Goal: Download file/media

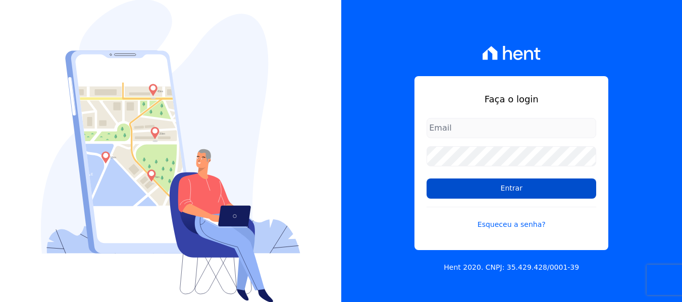
type input "[PERSON_NAME][EMAIL_ADDRESS][DOMAIN_NAME]"
click at [450, 194] on input "Entrar" at bounding box center [511, 189] width 170 height 20
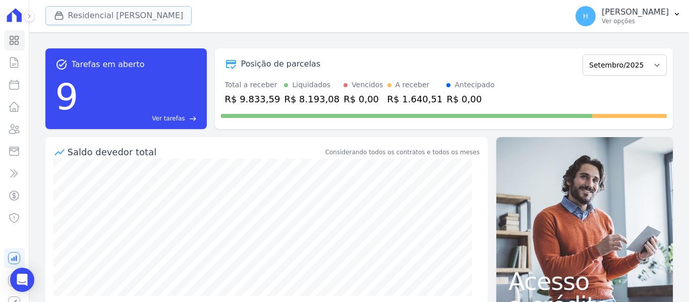
click at [69, 12] on button "Residencial [PERSON_NAME]" at bounding box center [118, 15] width 147 height 19
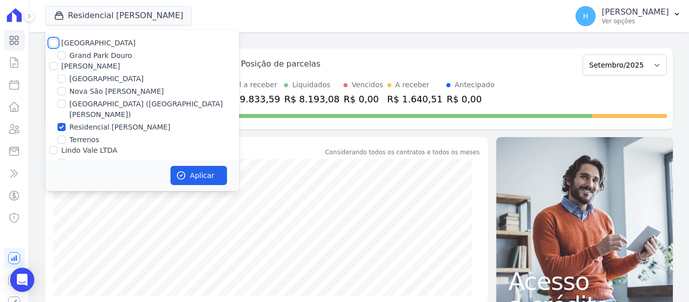
drag, startPoint x: 51, startPoint y: 44, endPoint x: 54, endPoint y: 50, distance: 7.0
click at [51, 45] on input "[GEOGRAPHIC_DATA]" at bounding box center [53, 43] width 8 height 8
checkbox input "true"
click at [50, 68] on input "[PERSON_NAME]" at bounding box center [53, 66] width 8 height 8
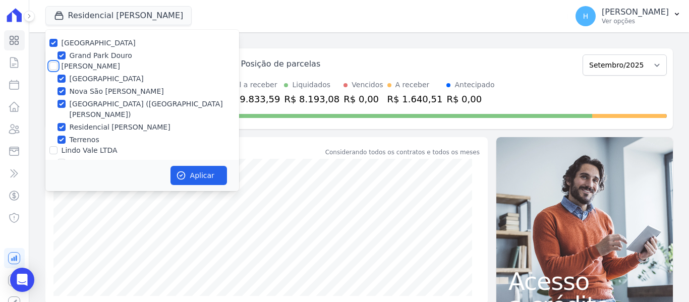
checkbox input "true"
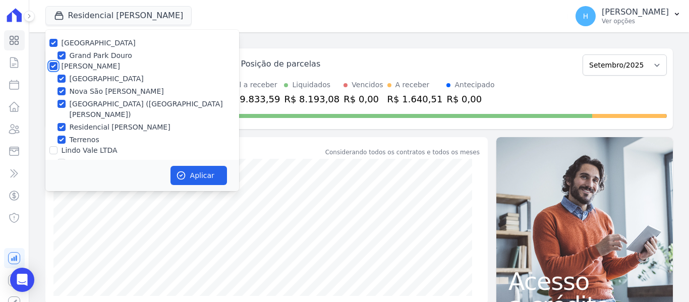
scroll to position [29, 0]
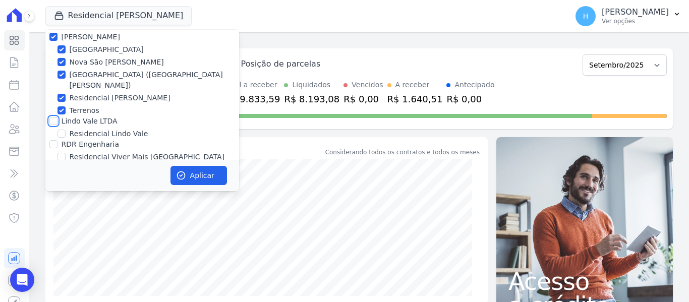
click at [54, 117] on input "Lindo Vale LTDA" at bounding box center [53, 121] width 8 height 8
checkbox input "true"
click at [54, 140] on input "RDR Engenharia" at bounding box center [53, 144] width 8 height 8
checkbox input "true"
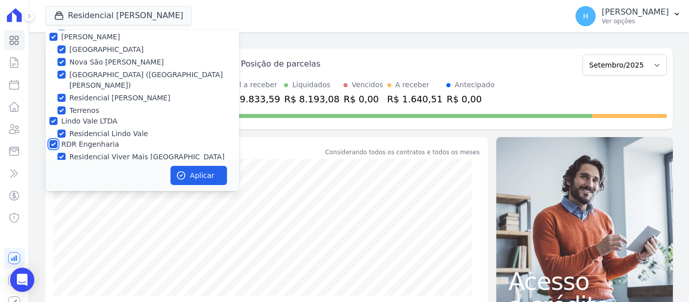
checkbox input "true"
click at [201, 177] on button "Aplicar" at bounding box center [199, 175] width 57 height 19
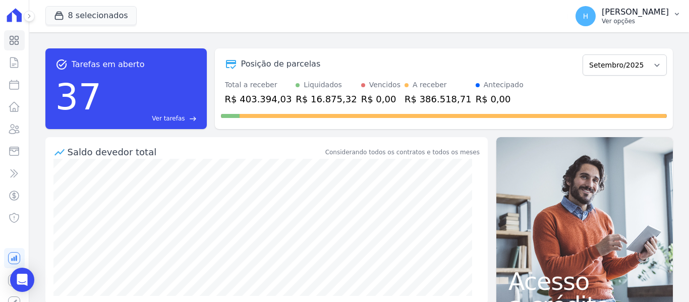
click at [647, 22] on p "Ver opções" at bounding box center [635, 21] width 67 height 8
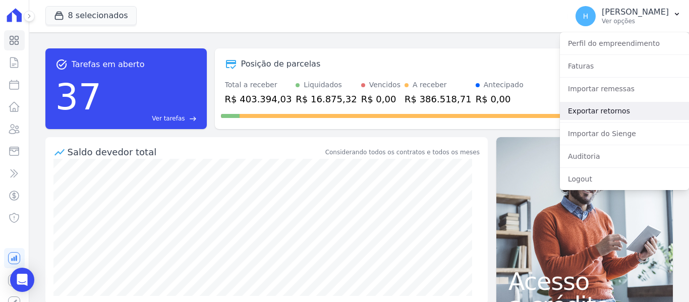
click at [576, 115] on link "Exportar retornos" at bounding box center [624, 111] width 129 height 18
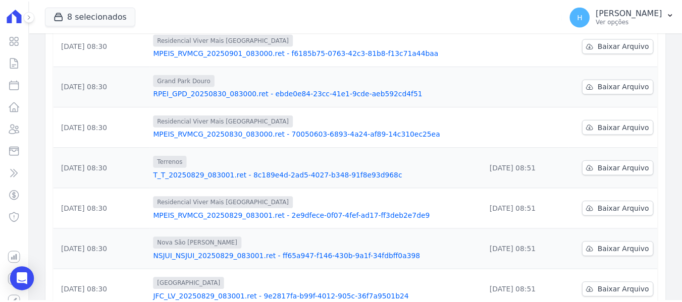
scroll to position [101, 0]
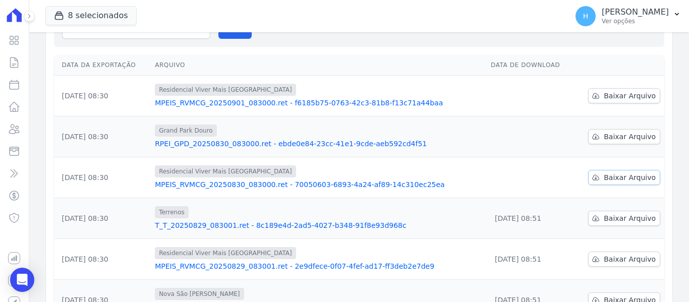
click at [641, 181] on span "Baixar Arquivo" at bounding box center [630, 178] width 52 height 10
click at [604, 138] on span "Baixar Arquivo" at bounding box center [630, 137] width 52 height 10
click at [610, 97] on span "Baixar Arquivo" at bounding box center [630, 96] width 52 height 10
click at [674, 20] on button "H [PERSON_NAME] Ver opções" at bounding box center [629, 16] width 122 height 28
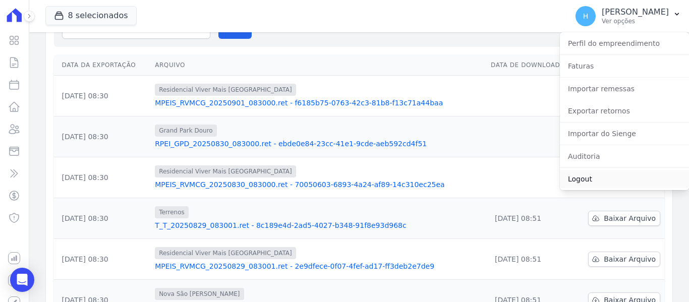
click at [576, 184] on link "Logout" at bounding box center [624, 179] width 129 height 18
